Goal: Task Accomplishment & Management: Use online tool/utility

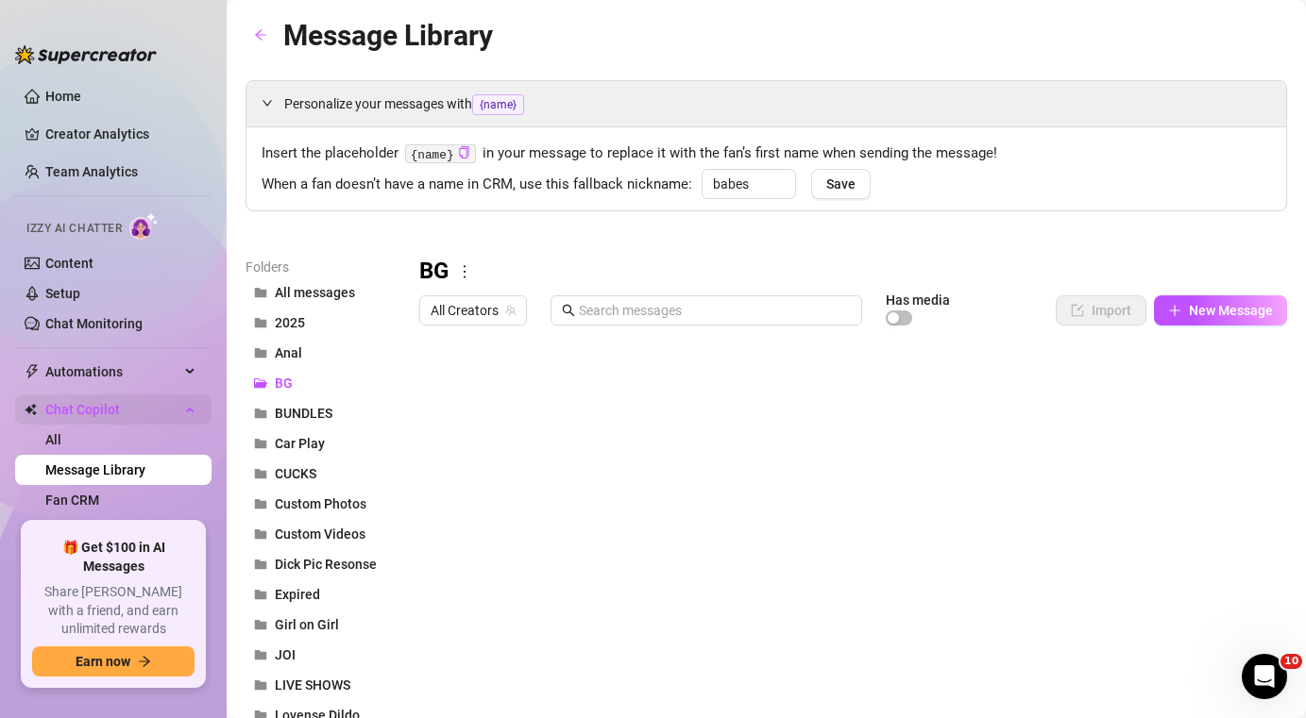
scroll to position [76, 0]
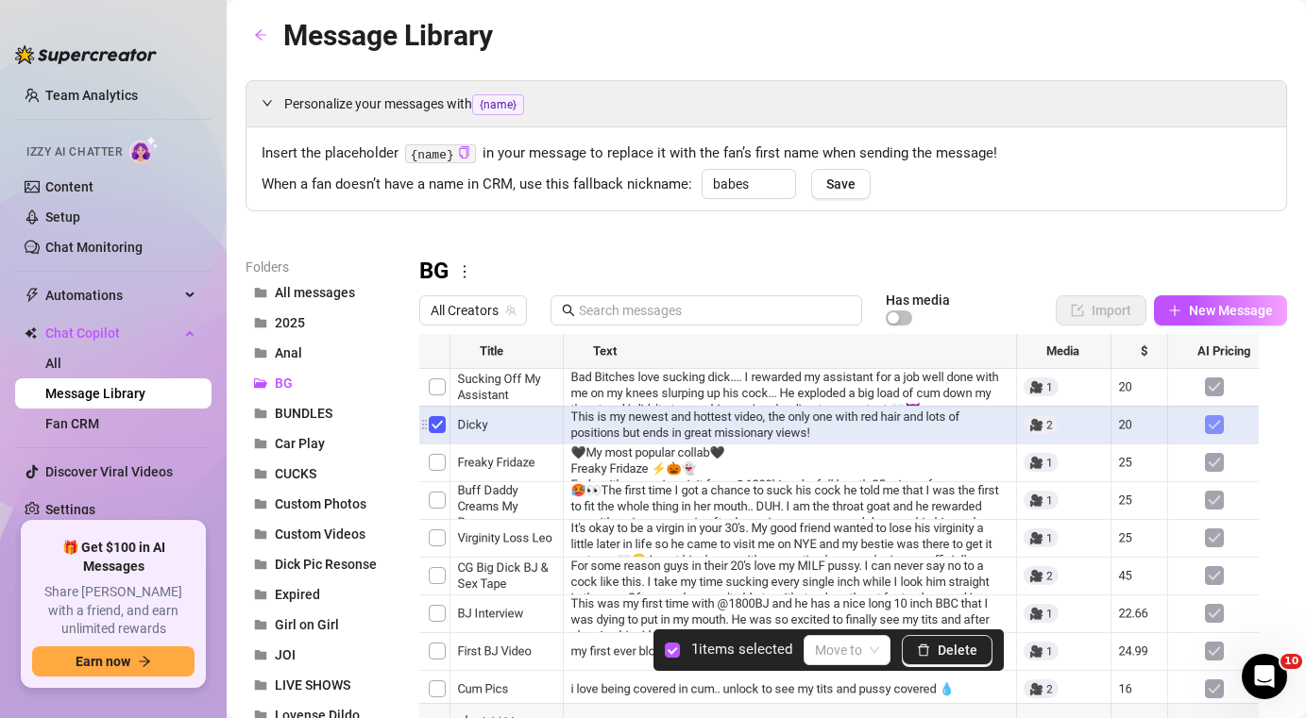
click at [442, 423] on div at bounding box center [846, 544] width 854 height 421
click at [946, 651] on span "Delete" at bounding box center [958, 650] width 40 height 15
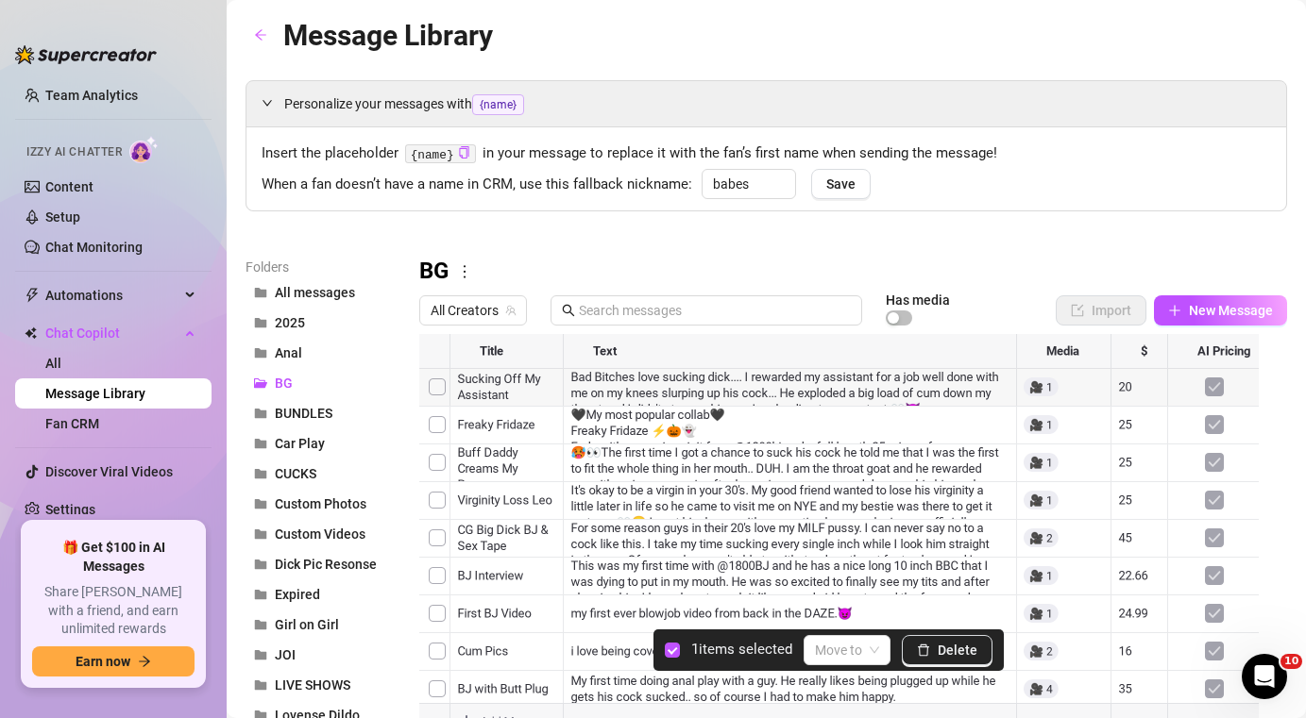
click at [437, 422] on div at bounding box center [846, 544] width 854 height 421
click at [944, 654] on span "Delete" at bounding box center [958, 650] width 40 height 15
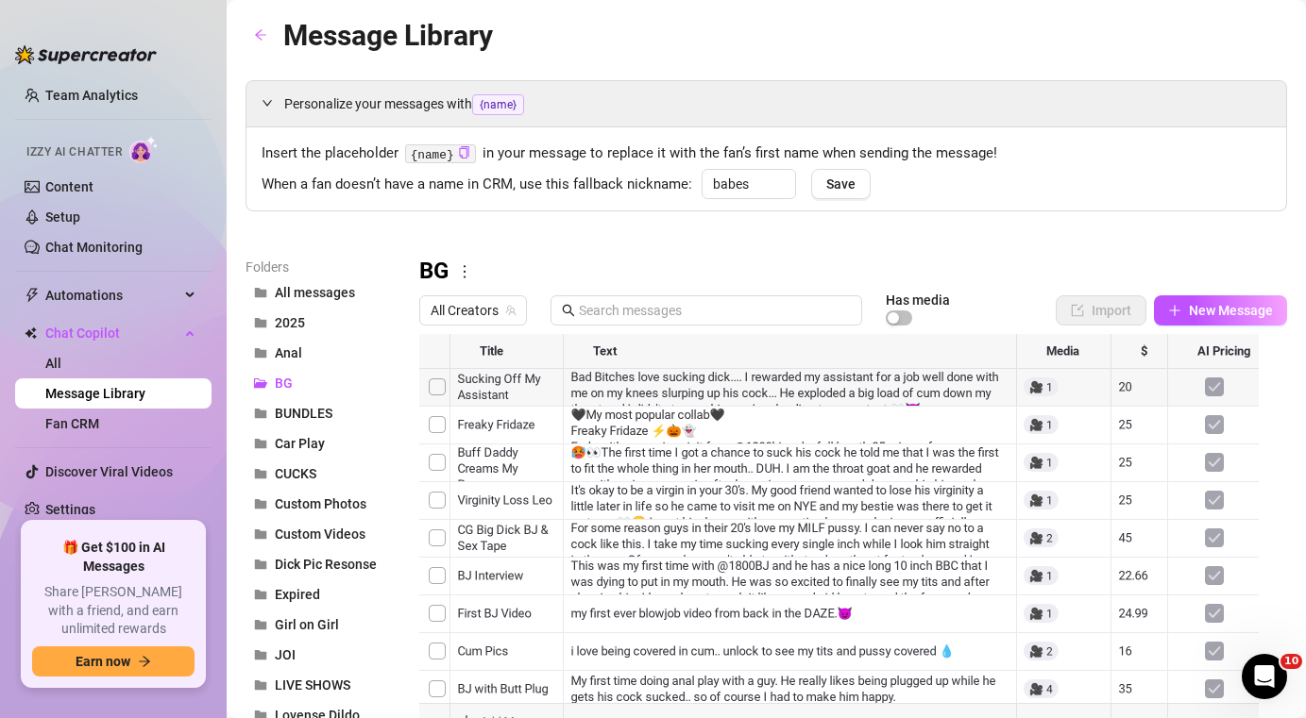
click at [435, 425] on div at bounding box center [846, 544] width 854 height 421
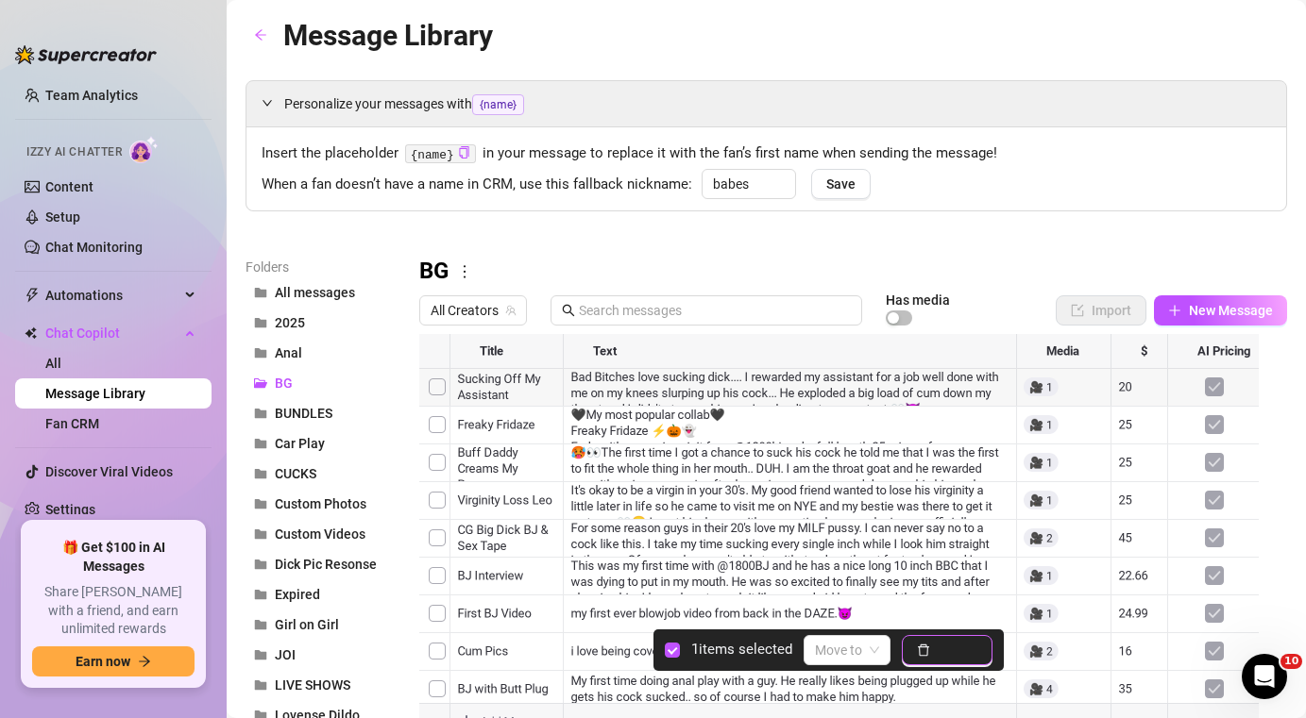
click at [952, 657] on span "Delete" at bounding box center [958, 650] width 40 height 15
click at [436, 499] on div at bounding box center [846, 544] width 854 height 421
click at [983, 639] on button "Delete" at bounding box center [947, 650] width 91 height 30
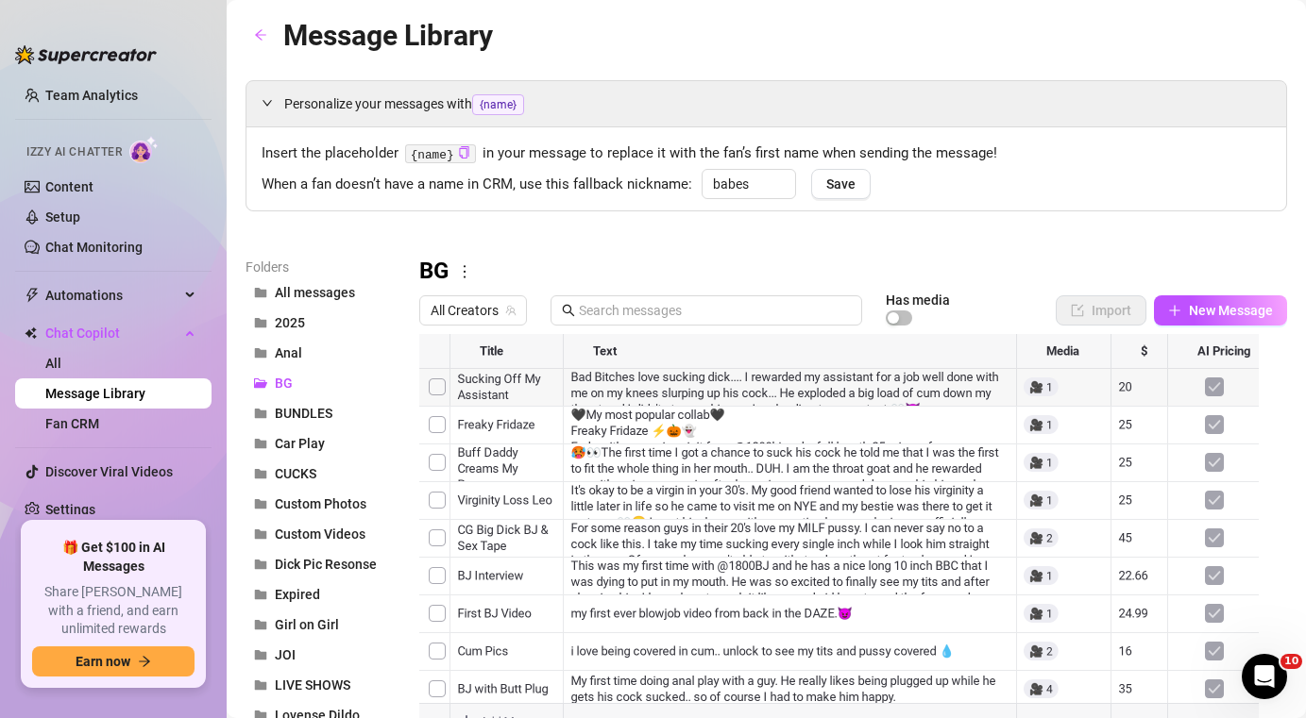
click at [427, 535] on div at bounding box center [846, 544] width 854 height 421
click at [431, 536] on div at bounding box center [846, 544] width 854 height 421
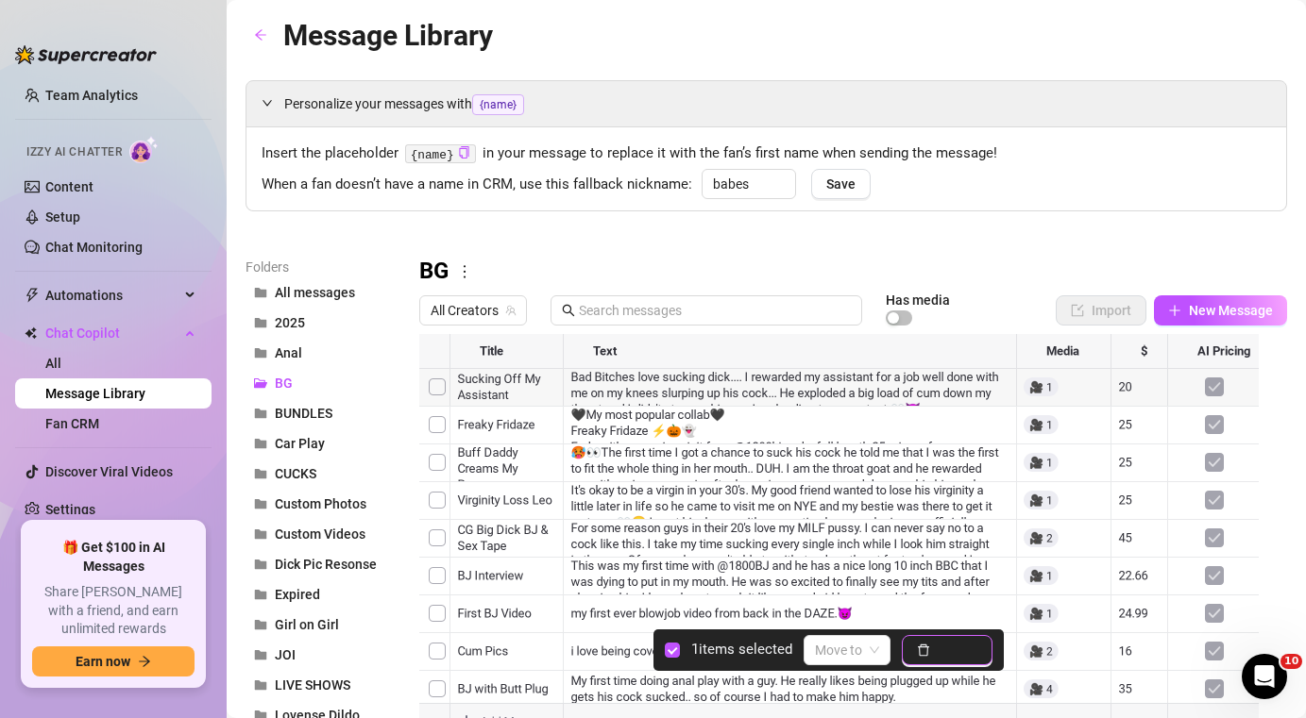
click at [929, 651] on icon "delete" at bounding box center [923, 651] width 11 height 12
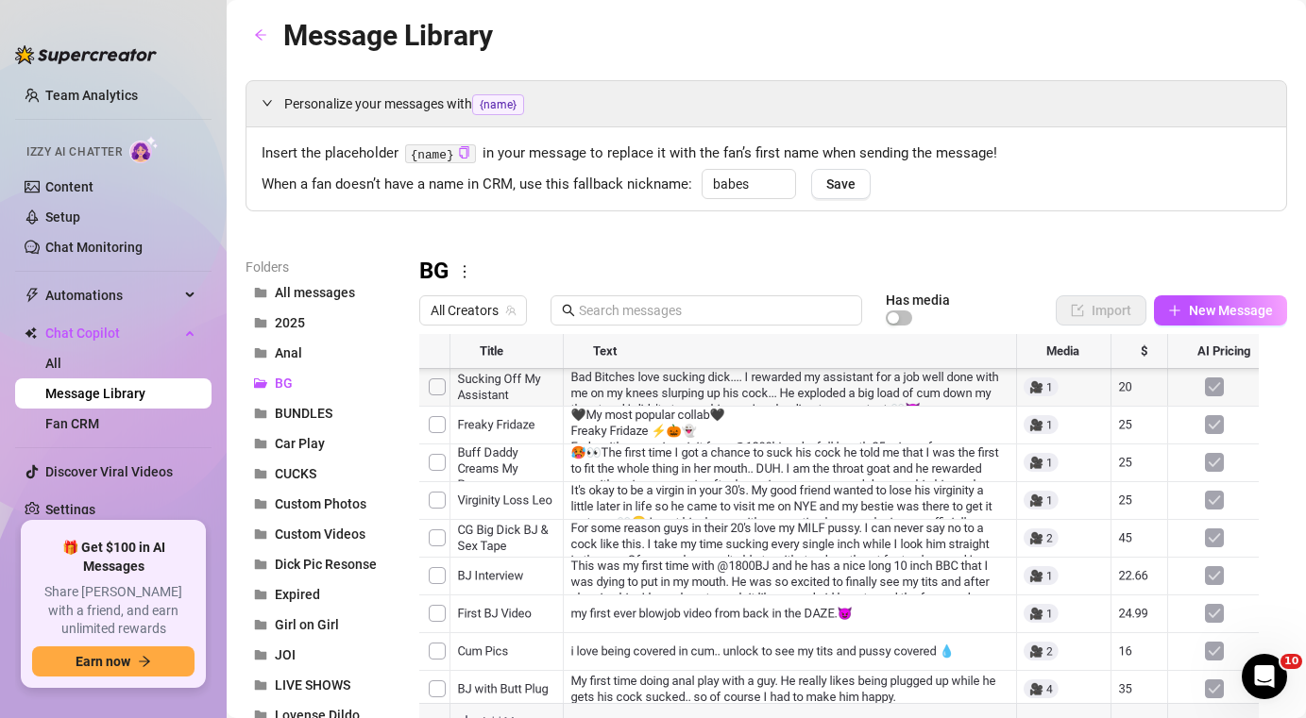
scroll to position [0, 0]
click at [1133, 389] on div at bounding box center [846, 544] width 854 height 421
click at [1127, 387] on div at bounding box center [846, 544] width 854 height 421
type textarea "12.66"
click at [1127, 426] on div at bounding box center [846, 544] width 854 height 421
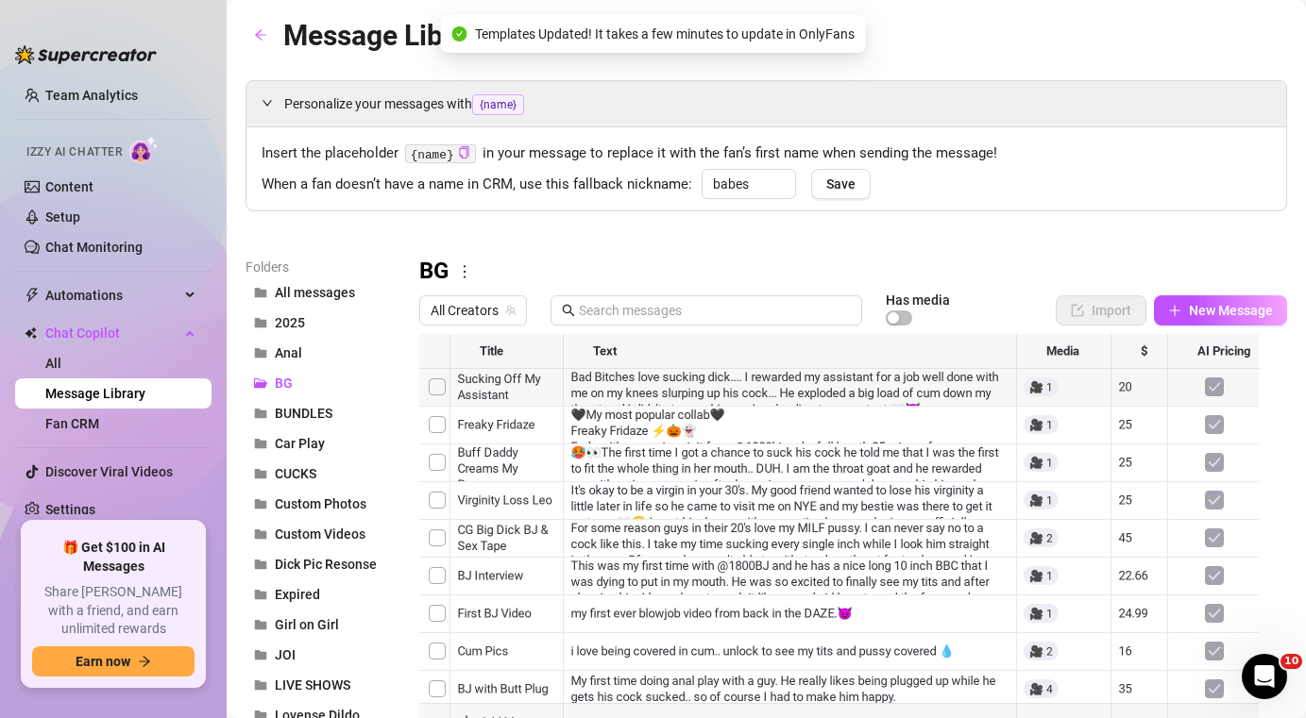
click at [1129, 426] on div at bounding box center [846, 544] width 854 height 421
type textarea "22.88"
click at [1141, 464] on div at bounding box center [846, 544] width 854 height 421
type textarea "18.99"
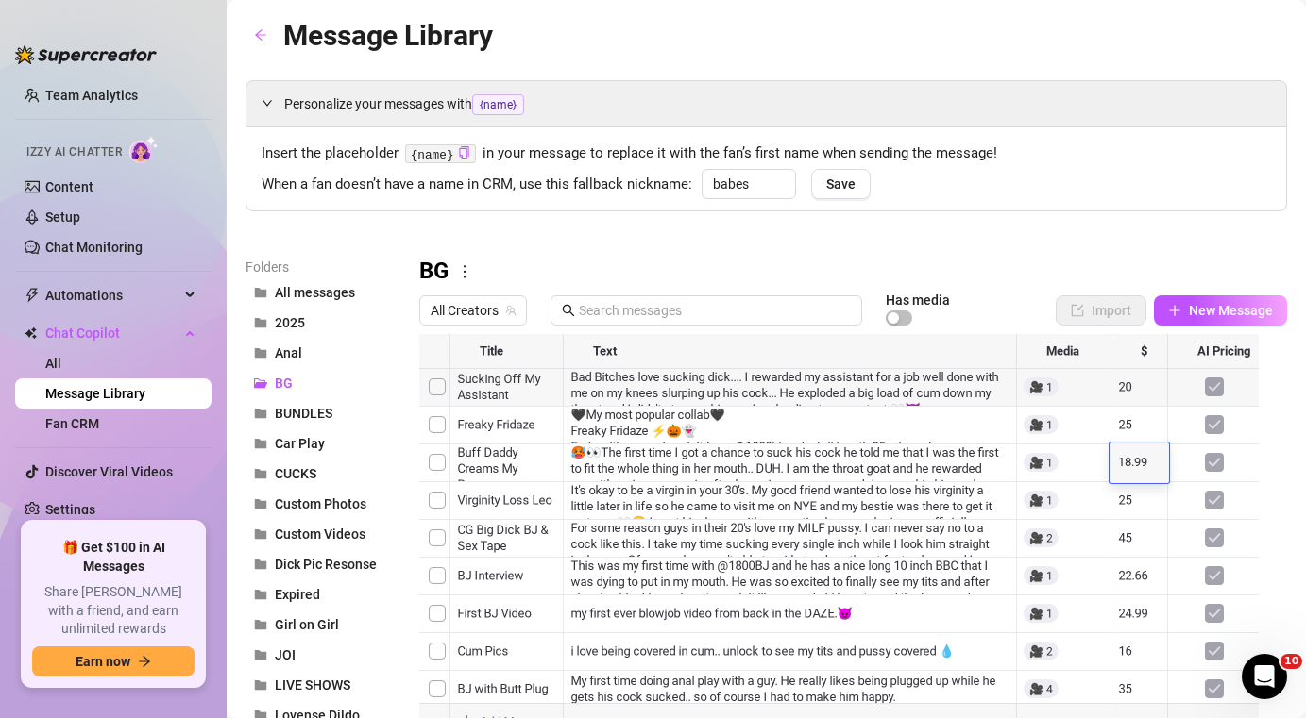
click at [1120, 505] on div at bounding box center [846, 544] width 854 height 421
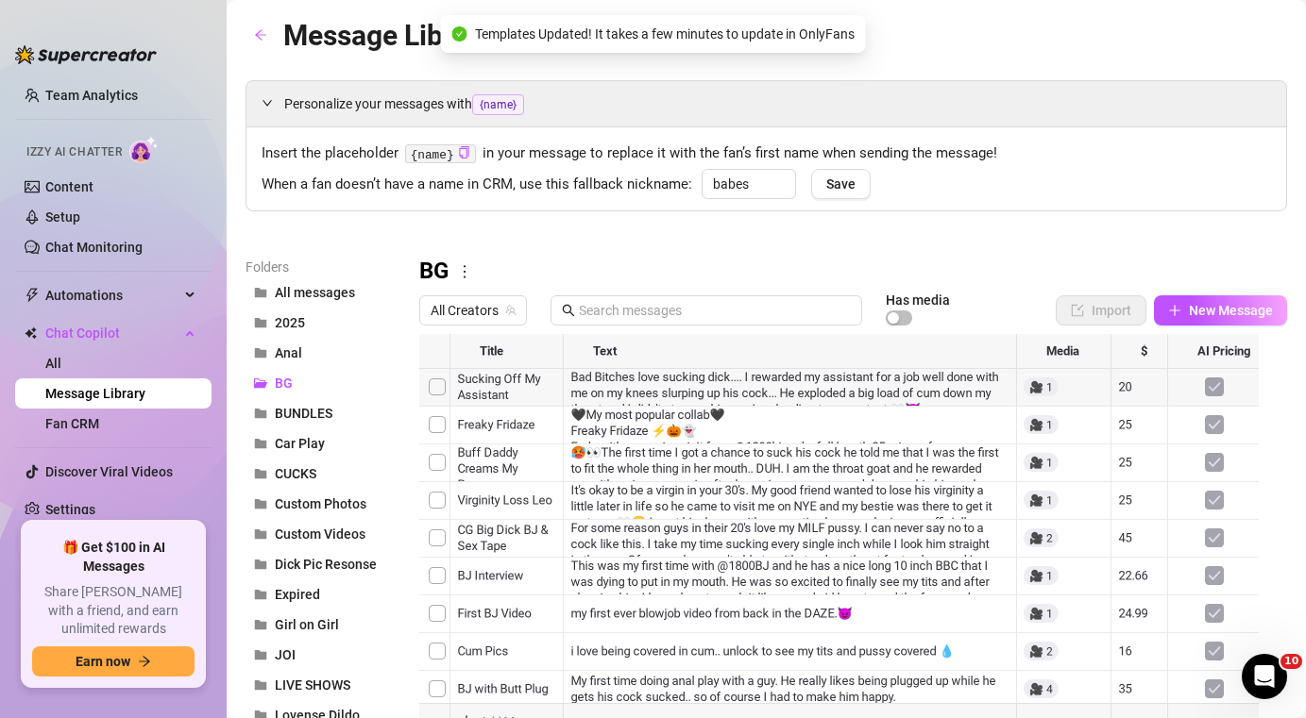
click at [1124, 542] on div at bounding box center [846, 544] width 854 height 421
click at [1133, 541] on div at bounding box center [846, 544] width 854 height 421
type textarea "16.88"
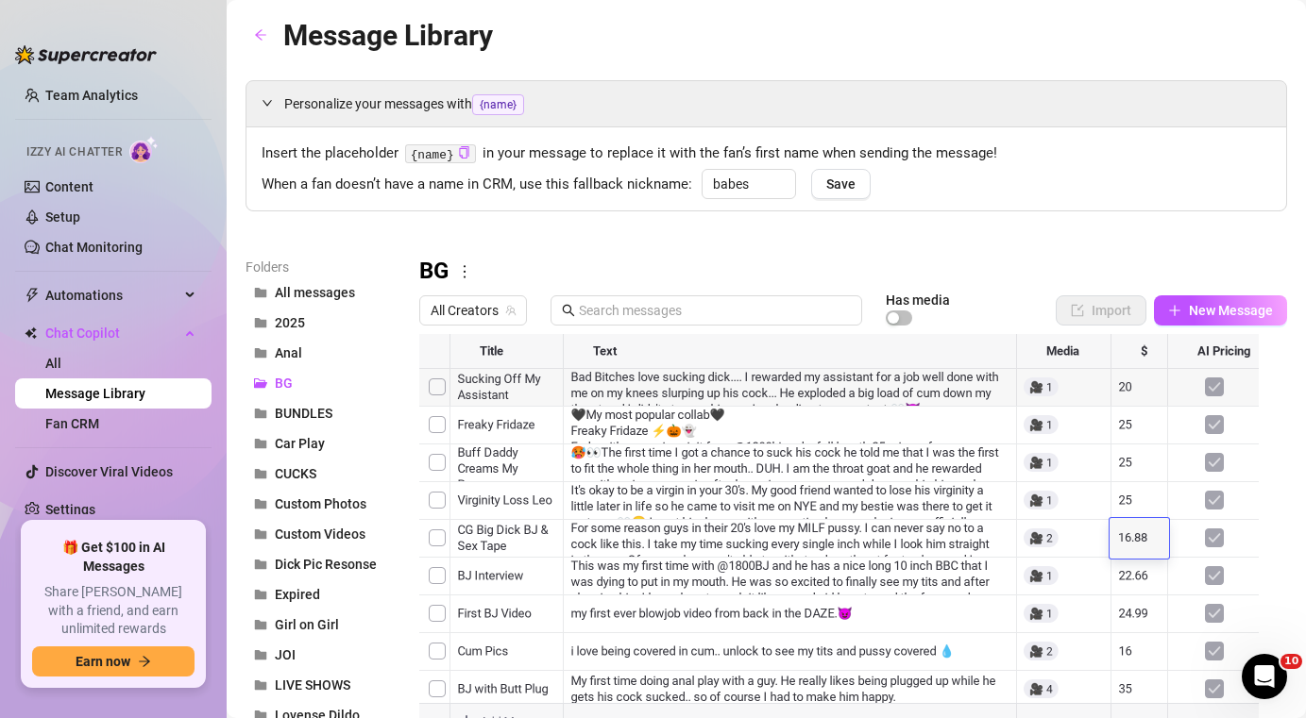
click at [1142, 574] on div at bounding box center [846, 544] width 854 height 421
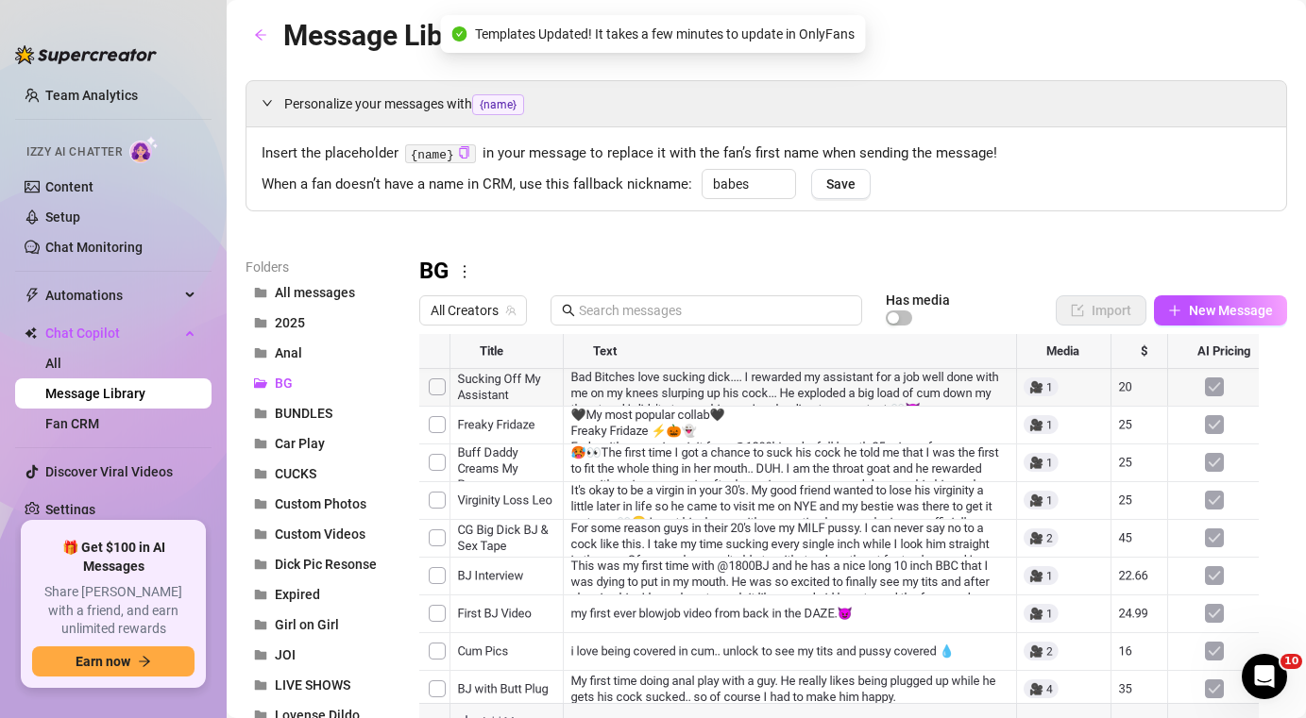
scroll to position [118, 0]
click at [1134, 528] on div at bounding box center [846, 544] width 854 height 421
click at [1133, 532] on div at bounding box center [846, 544] width 854 height 421
type textarea "21.99"
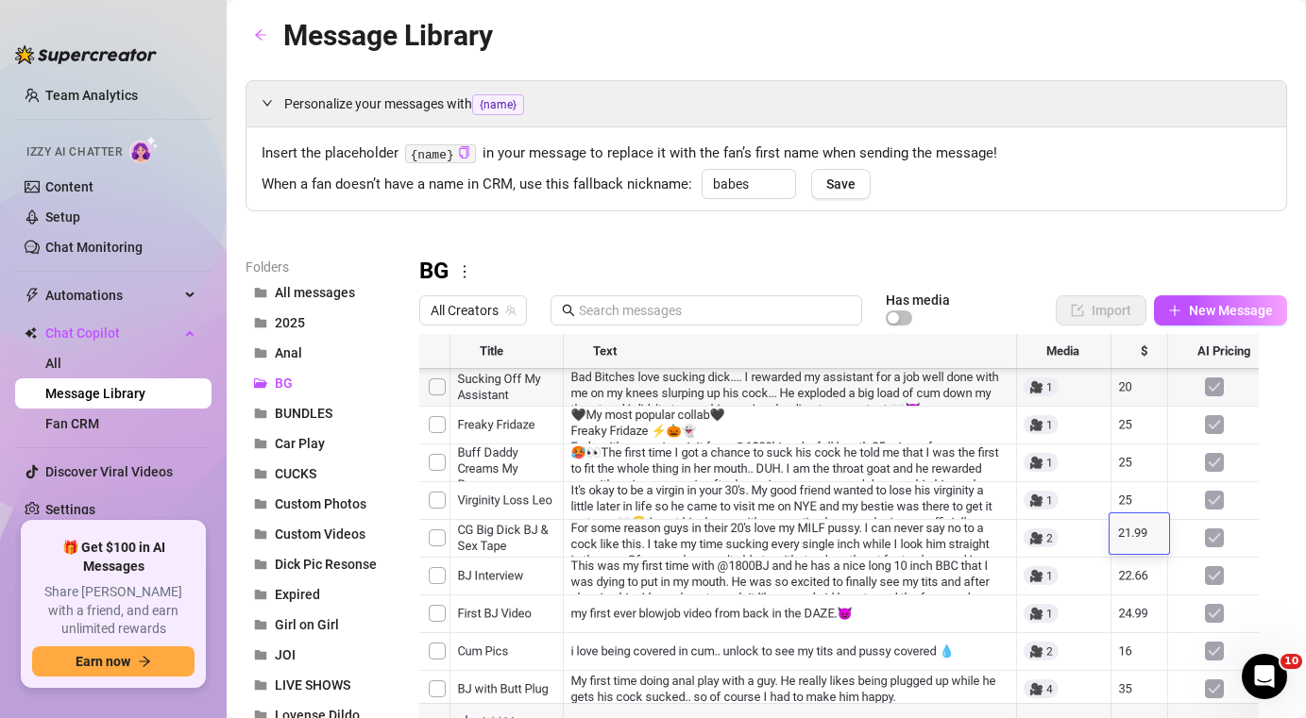
click at [1155, 572] on div at bounding box center [846, 544] width 854 height 421
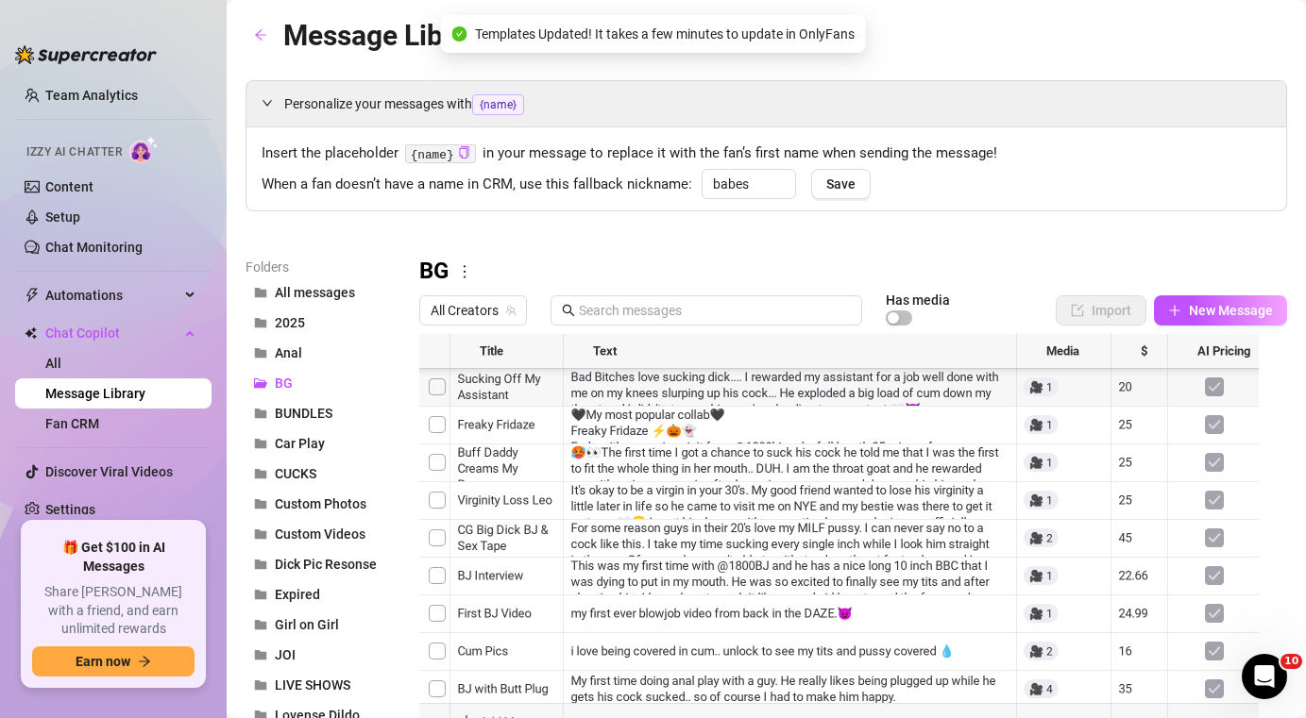
click at [1119, 569] on div at bounding box center [846, 544] width 854 height 421
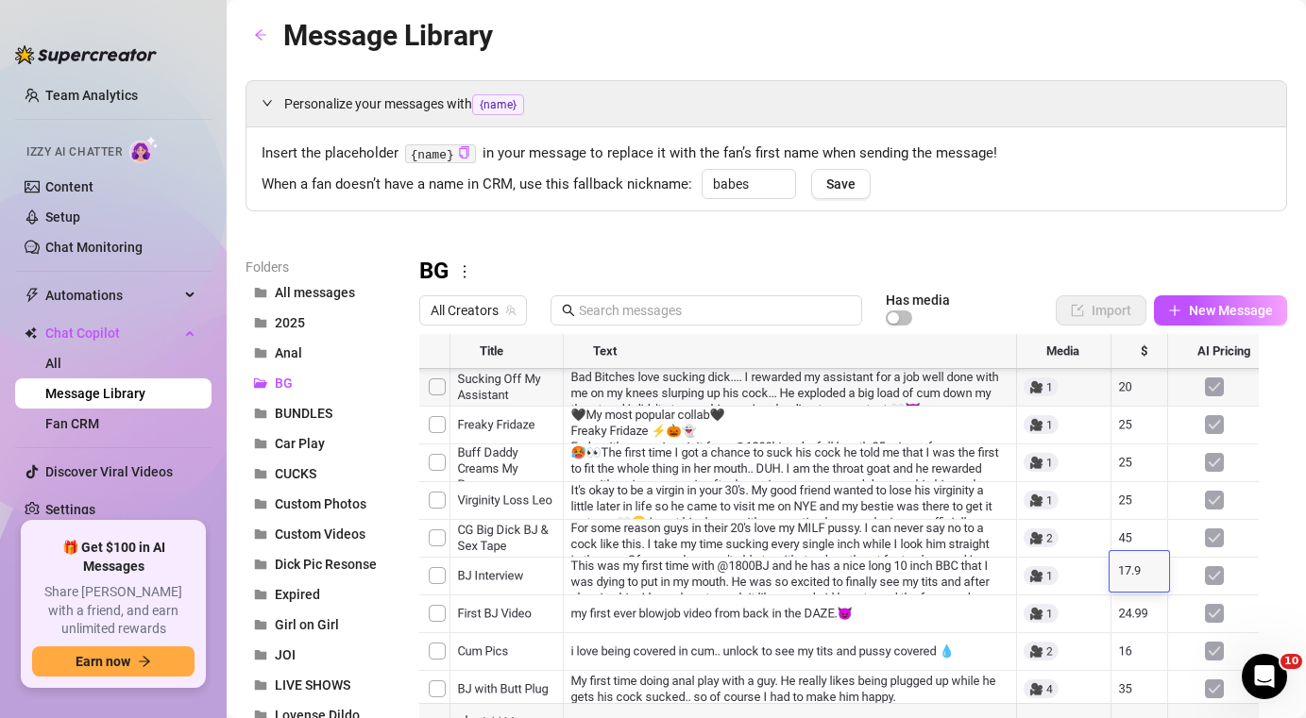
type textarea "17.99"
click at [1123, 609] on div at bounding box center [846, 544] width 854 height 421
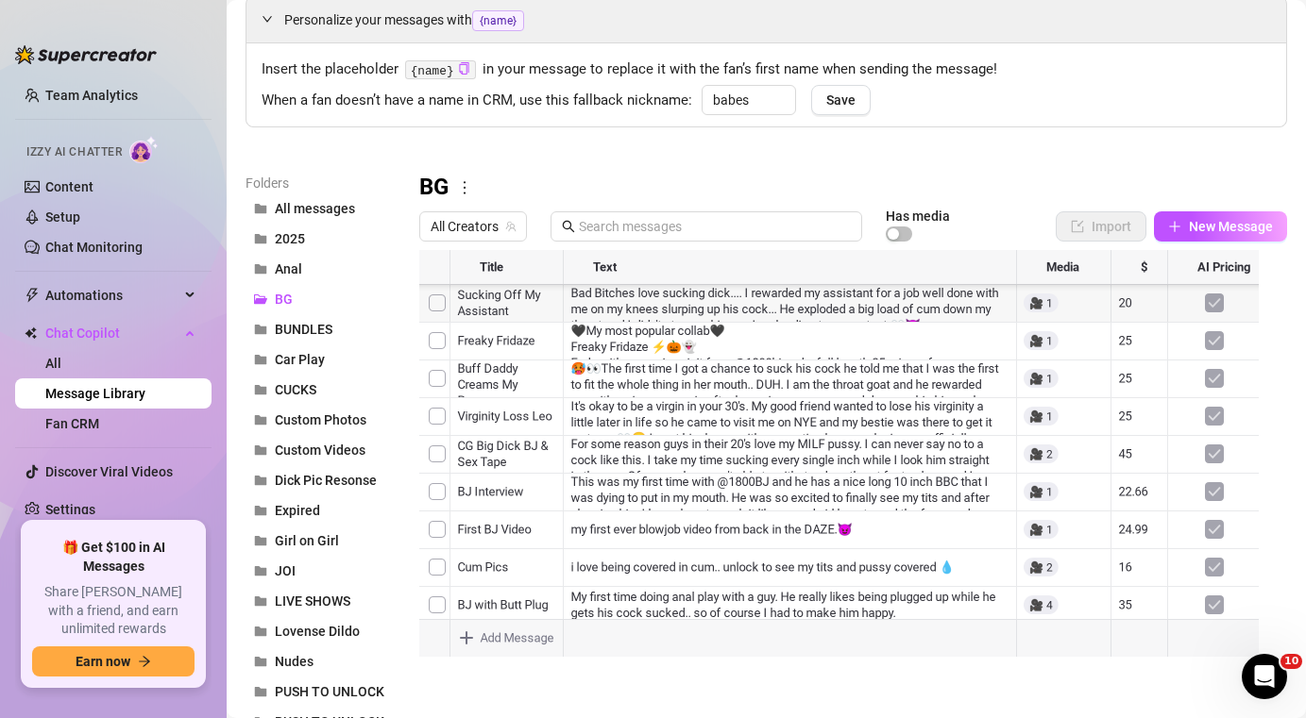
scroll to position [240, 0]
click at [1208, 326] on div at bounding box center [846, 460] width 854 height 421
click at [1216, 434] on div at bounding box center [846, 460] width 854 height 421
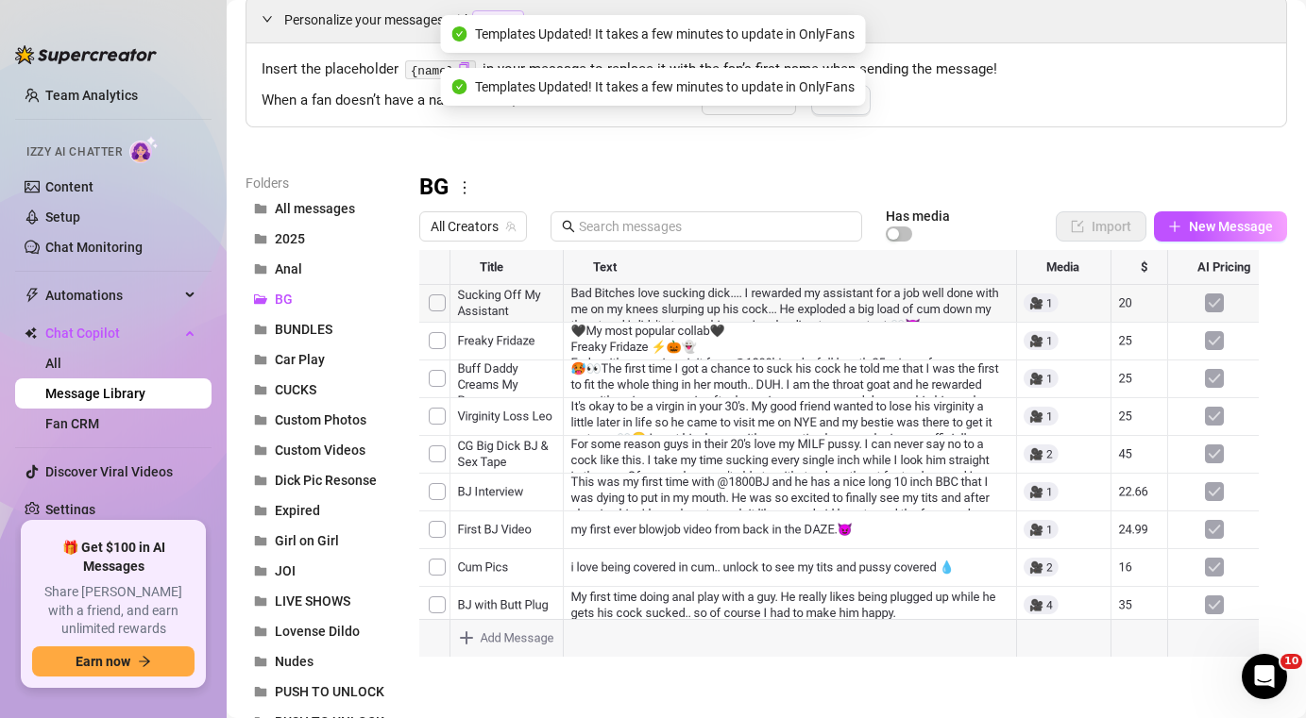
scroll to position [0, 0]
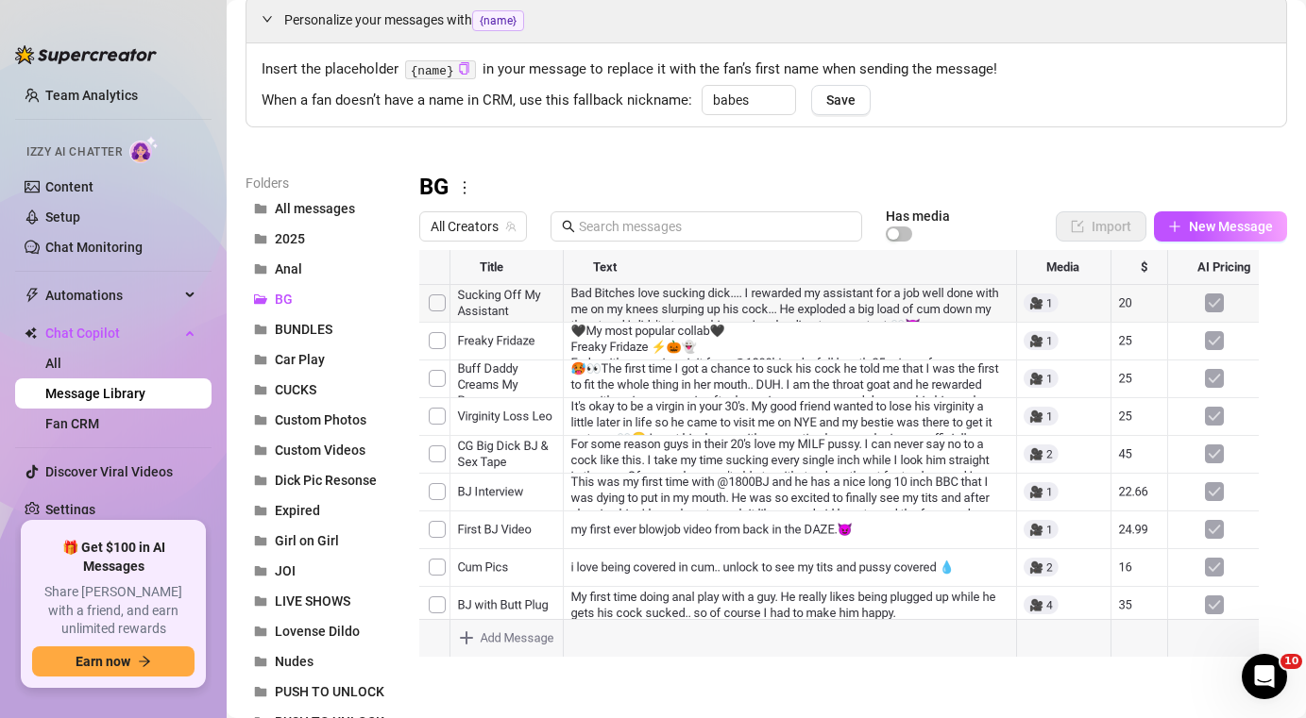
click at [441, 459] on div at bounding box center [846, 460] width 854 height 421
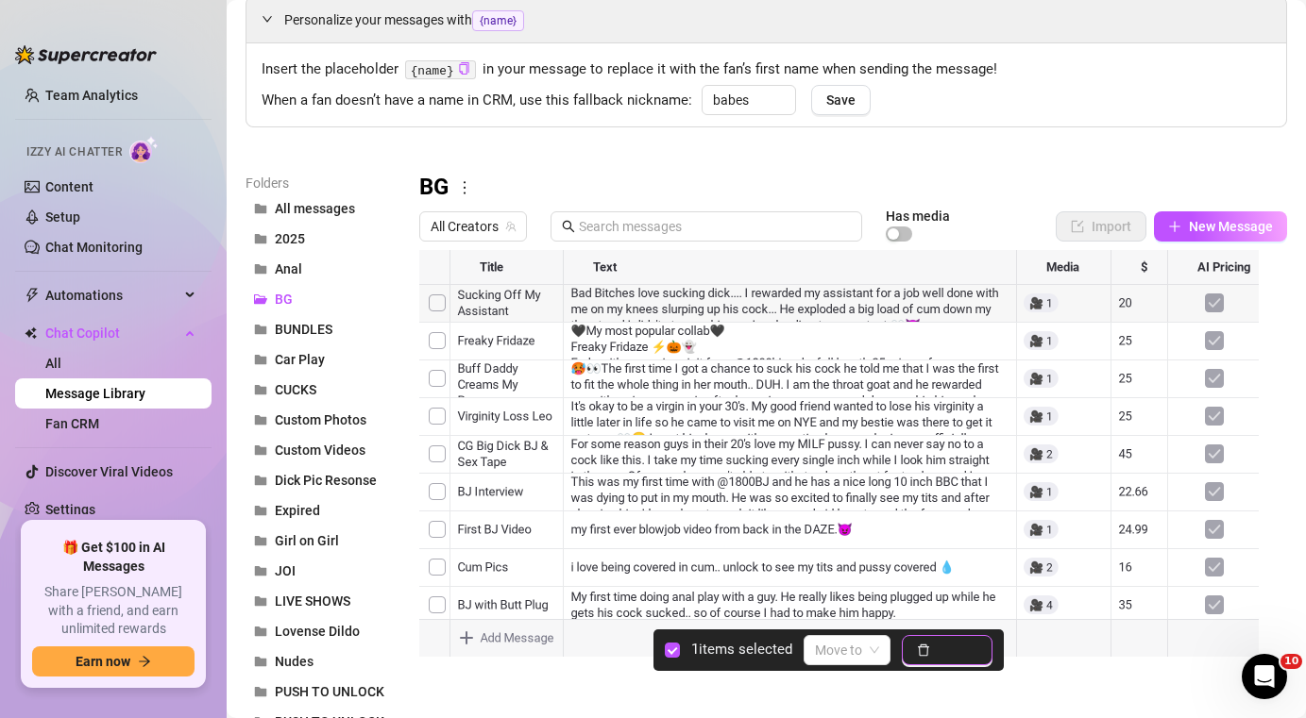
click at [946, 637] on button "Delete" at bounding box center [947, 650] width 91 height 30
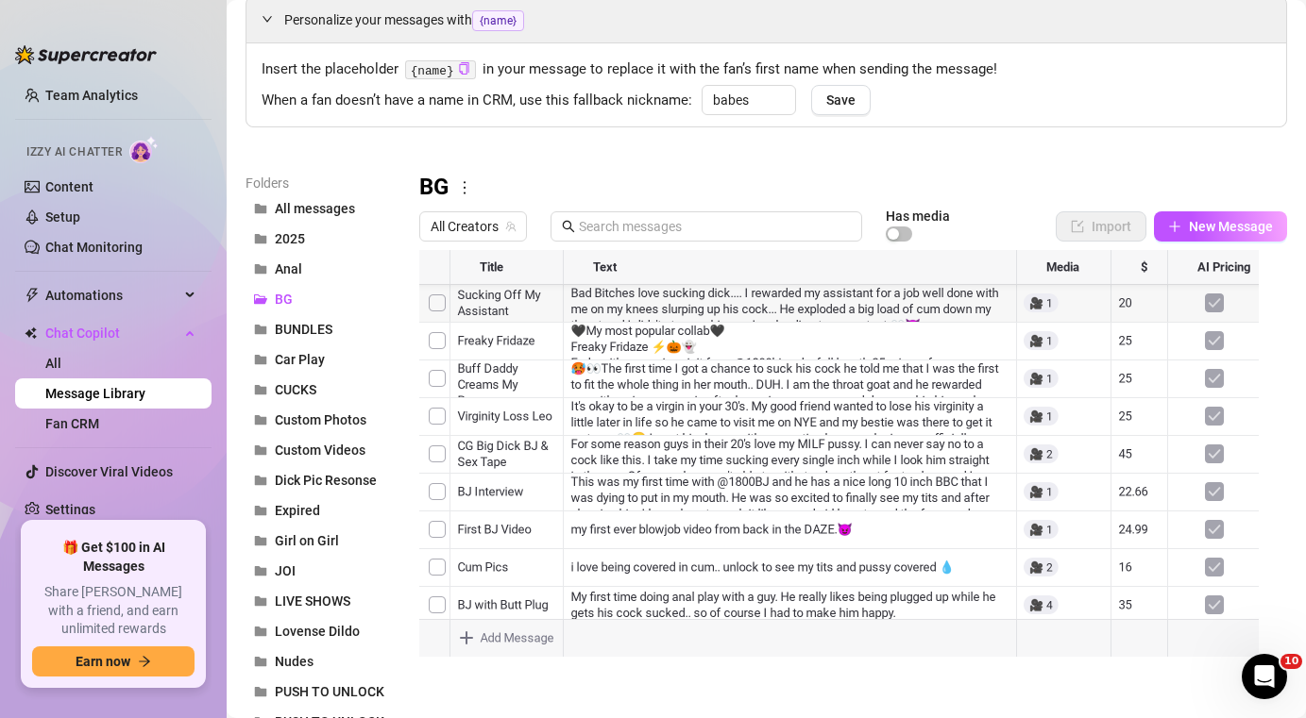
scroll to position [48, 0]
click at [426, 552] on div at bounding box center [846, 460] width 854 height 421
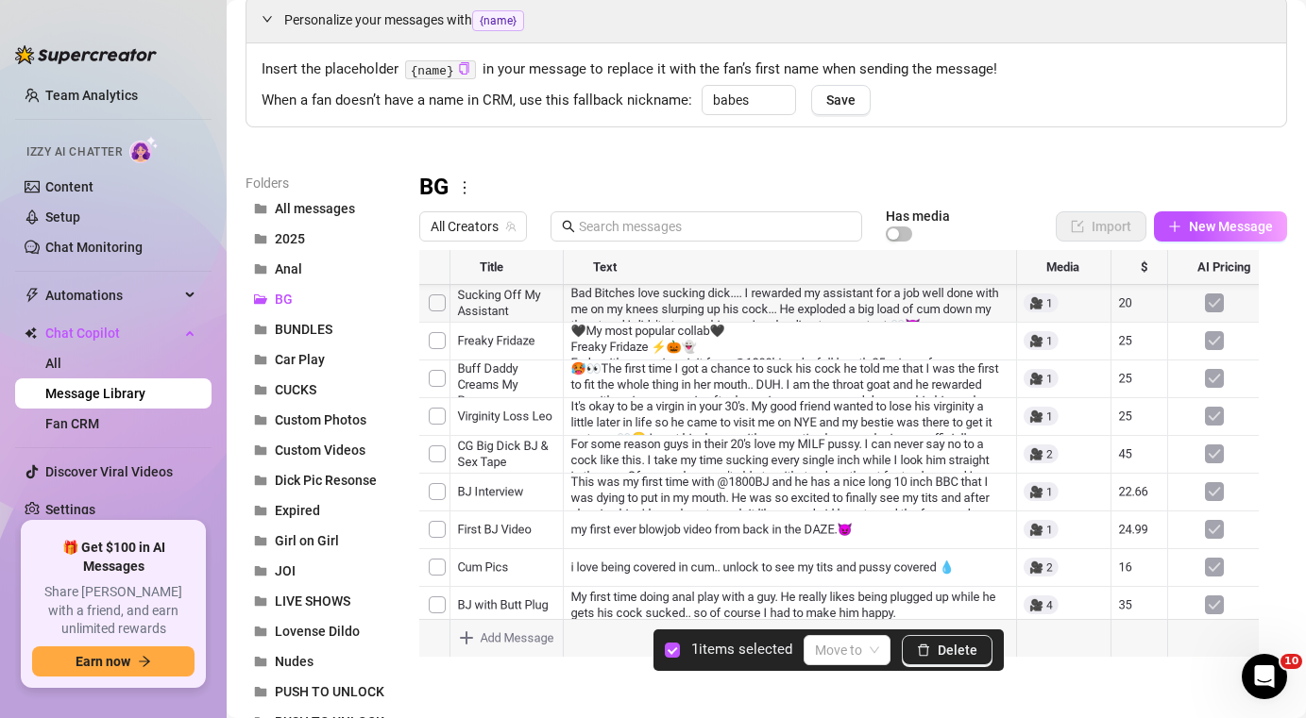
click at [439, 563] on div at bounding box center [846, 460] width 854 height 421
click at [962, 656] on span "Delete" at bounding box center [958, 650] width 40 height 15
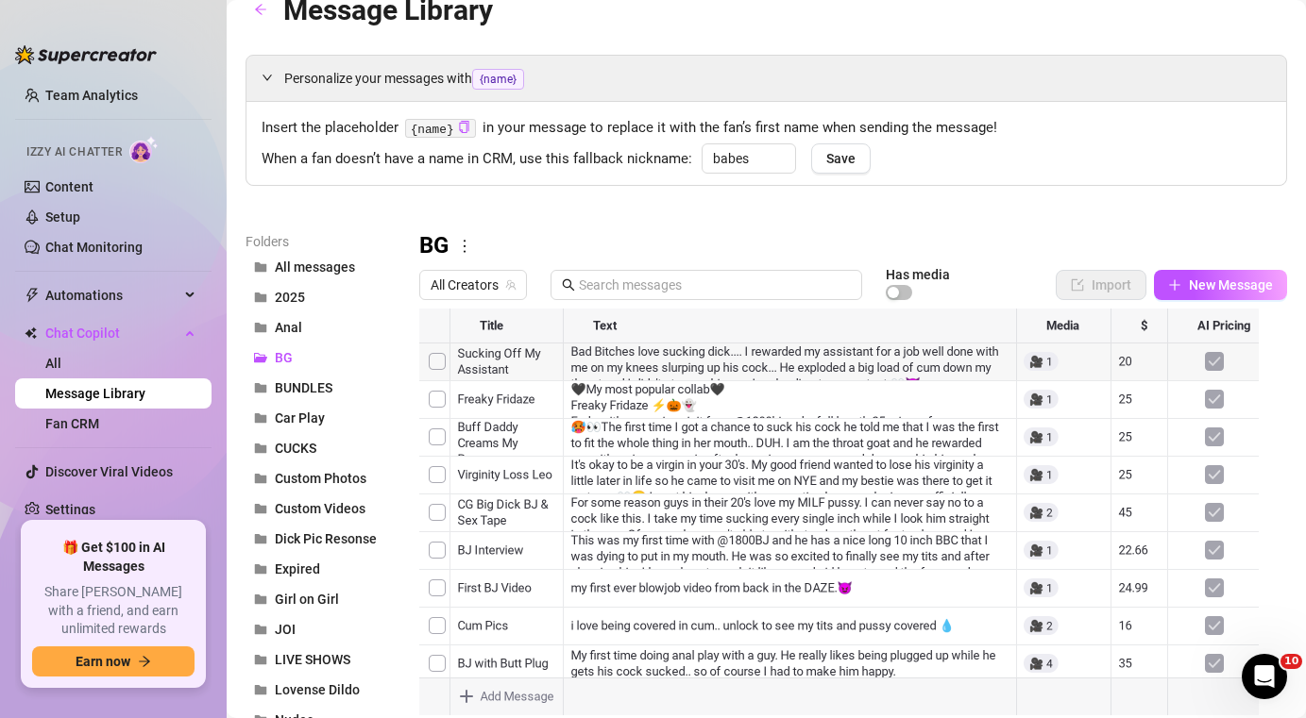
scroll to position [0, 0]
